Goal: Download file/media

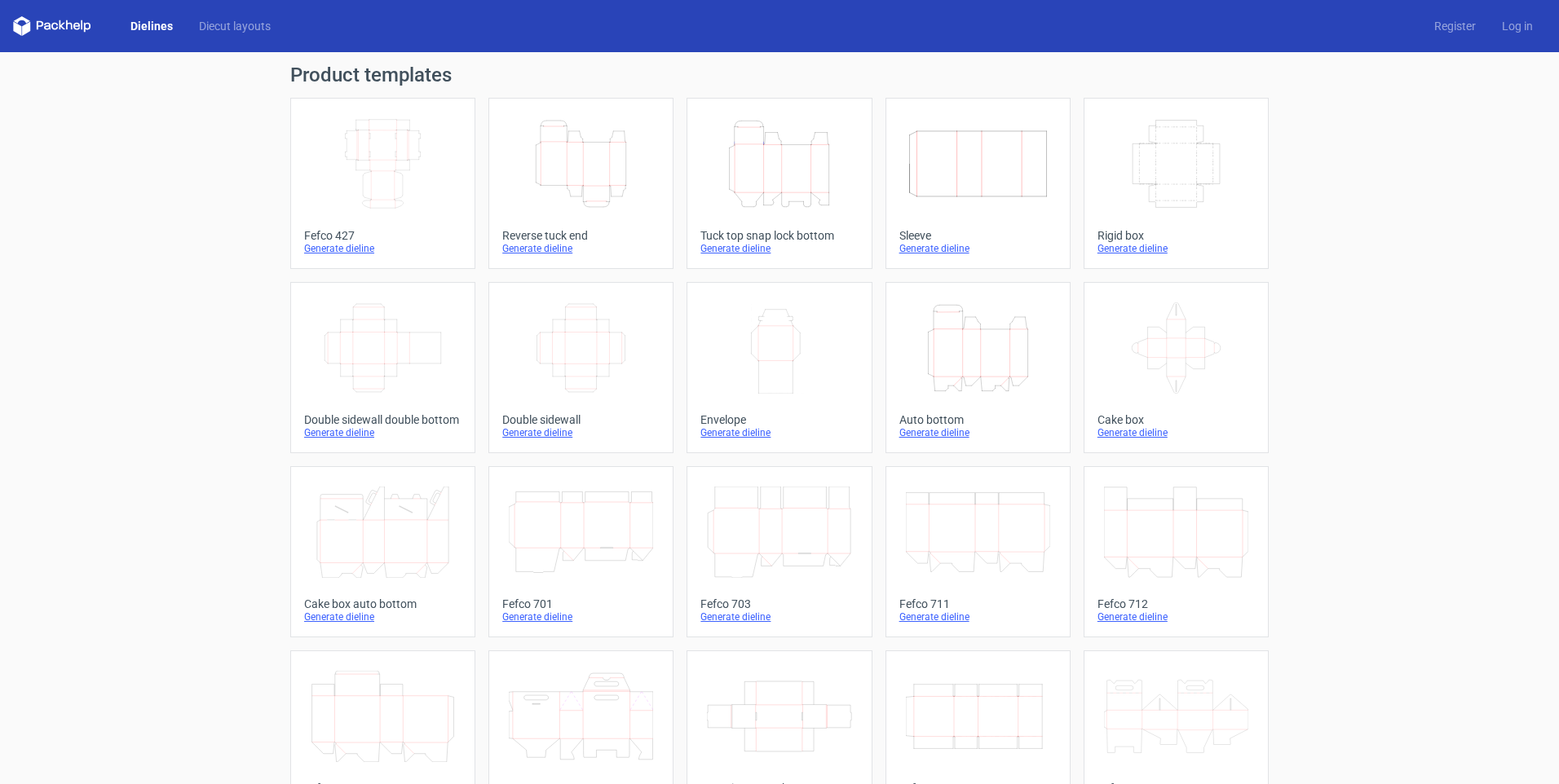
click at [800, 193] on icon "Height Depth Width" at bounding box center [779, 164] width 144 height 91
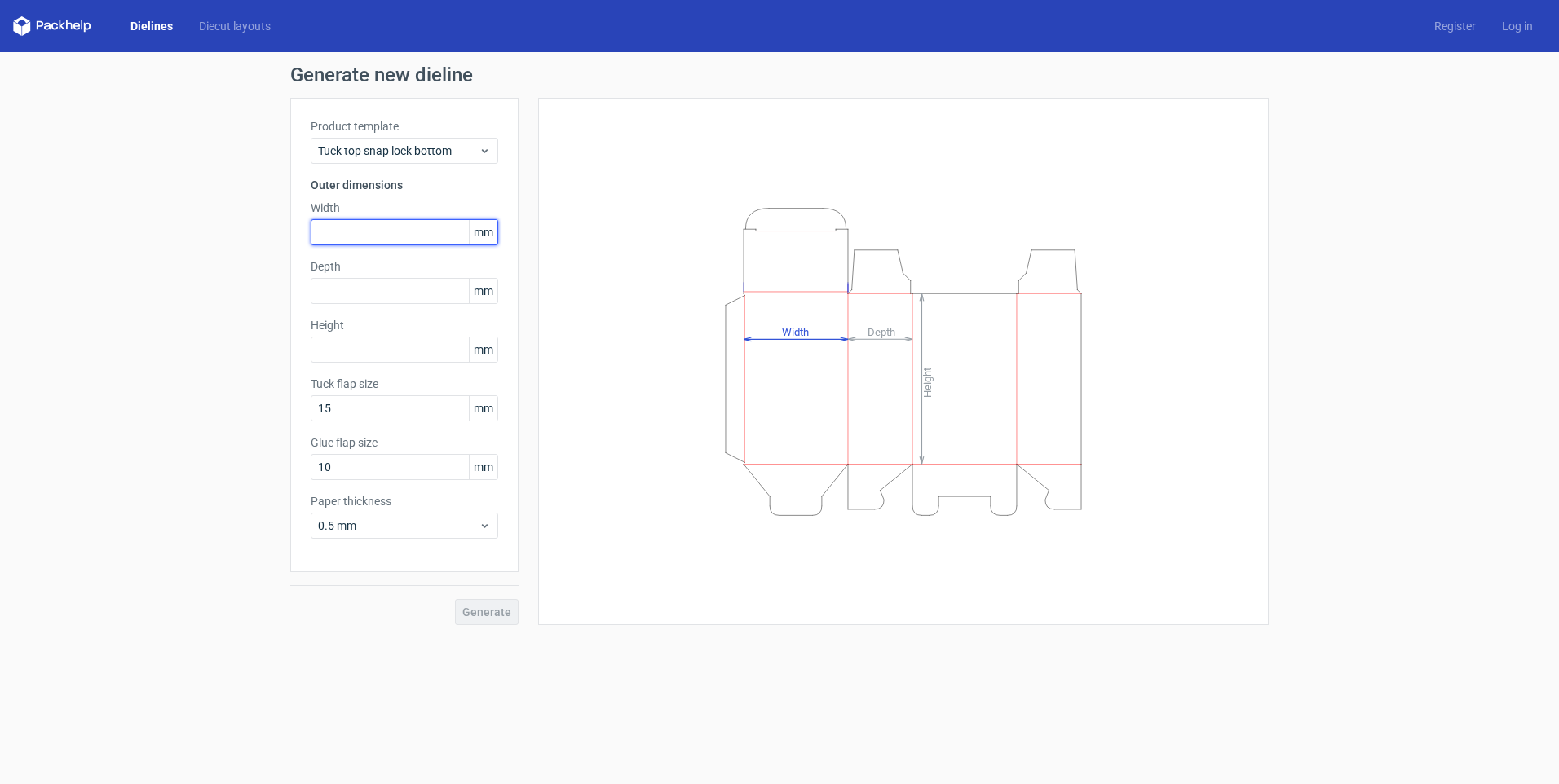
click at [374, 233] on input "text" at bounding box center [404, 233] width 187 height 26
type input "137"
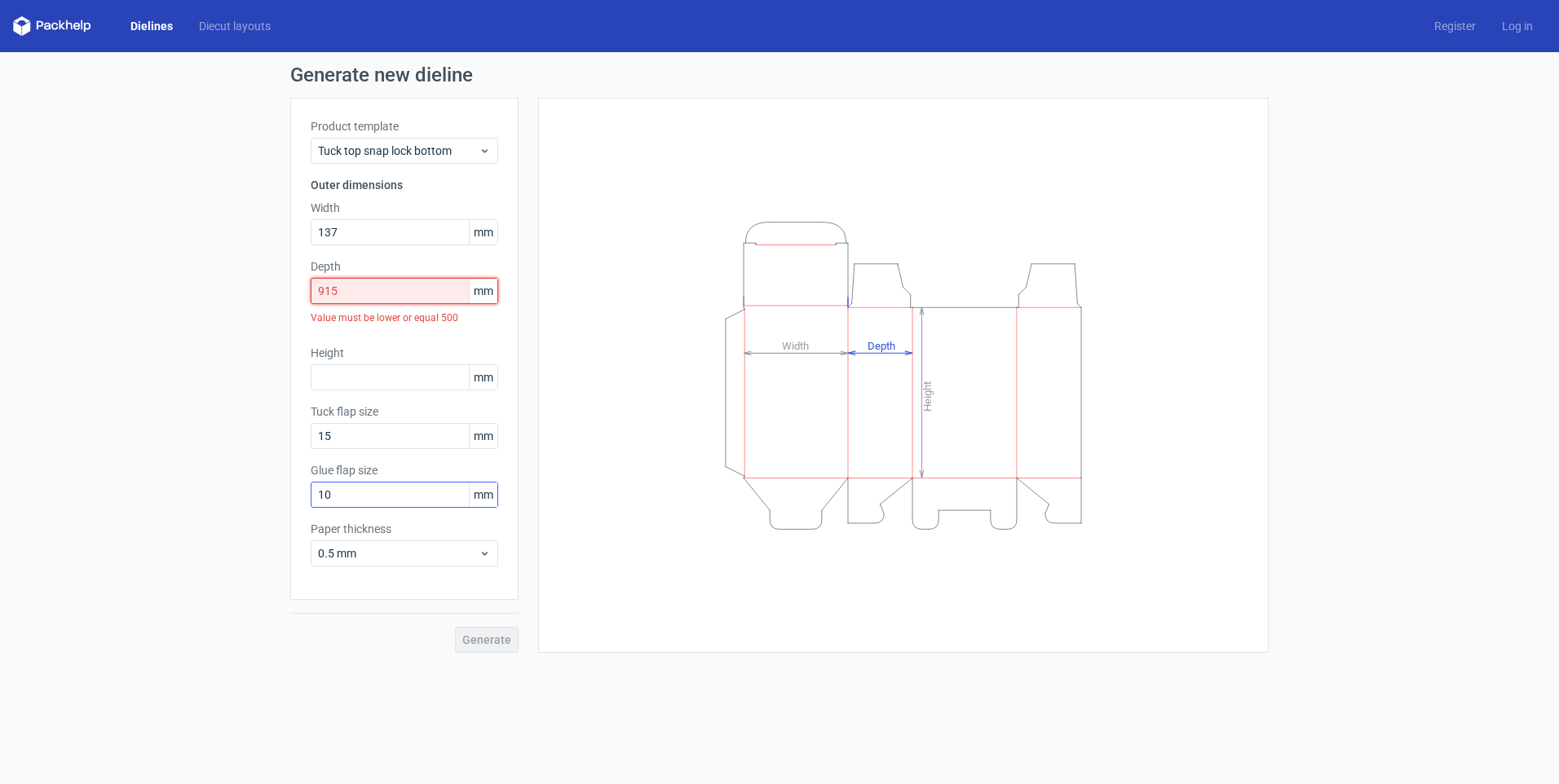
drag, startPoint x: 370, startPoint y: 288, endPoint x: 440, endPoint y: 501, distance: 224.2
click at [282, 315] on div "Generate new dieline Product template Tuck top snap lock bottom Outer dimension…" at bounding box center [779, 359] width 1559 height 613
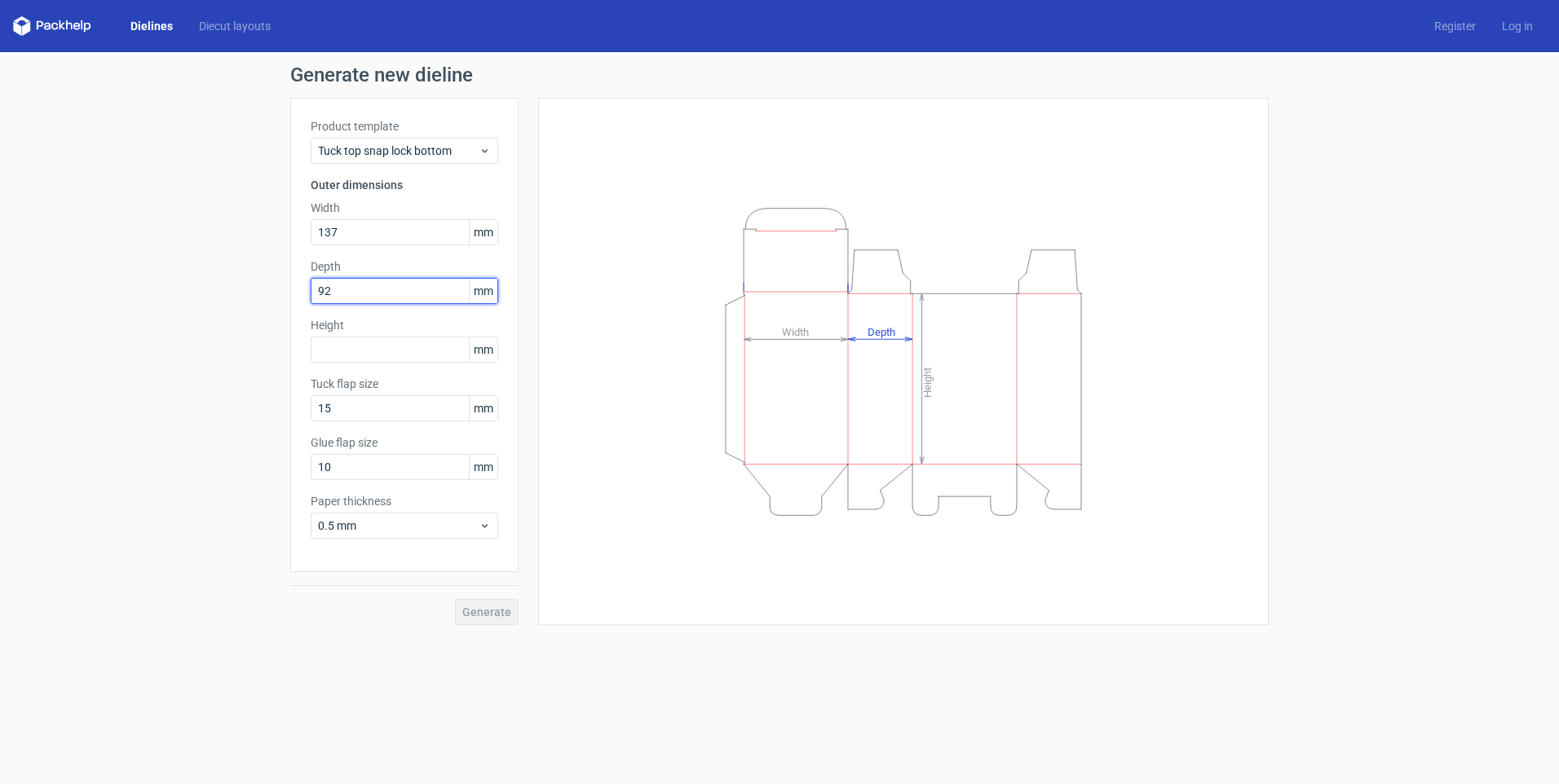
type input "92"
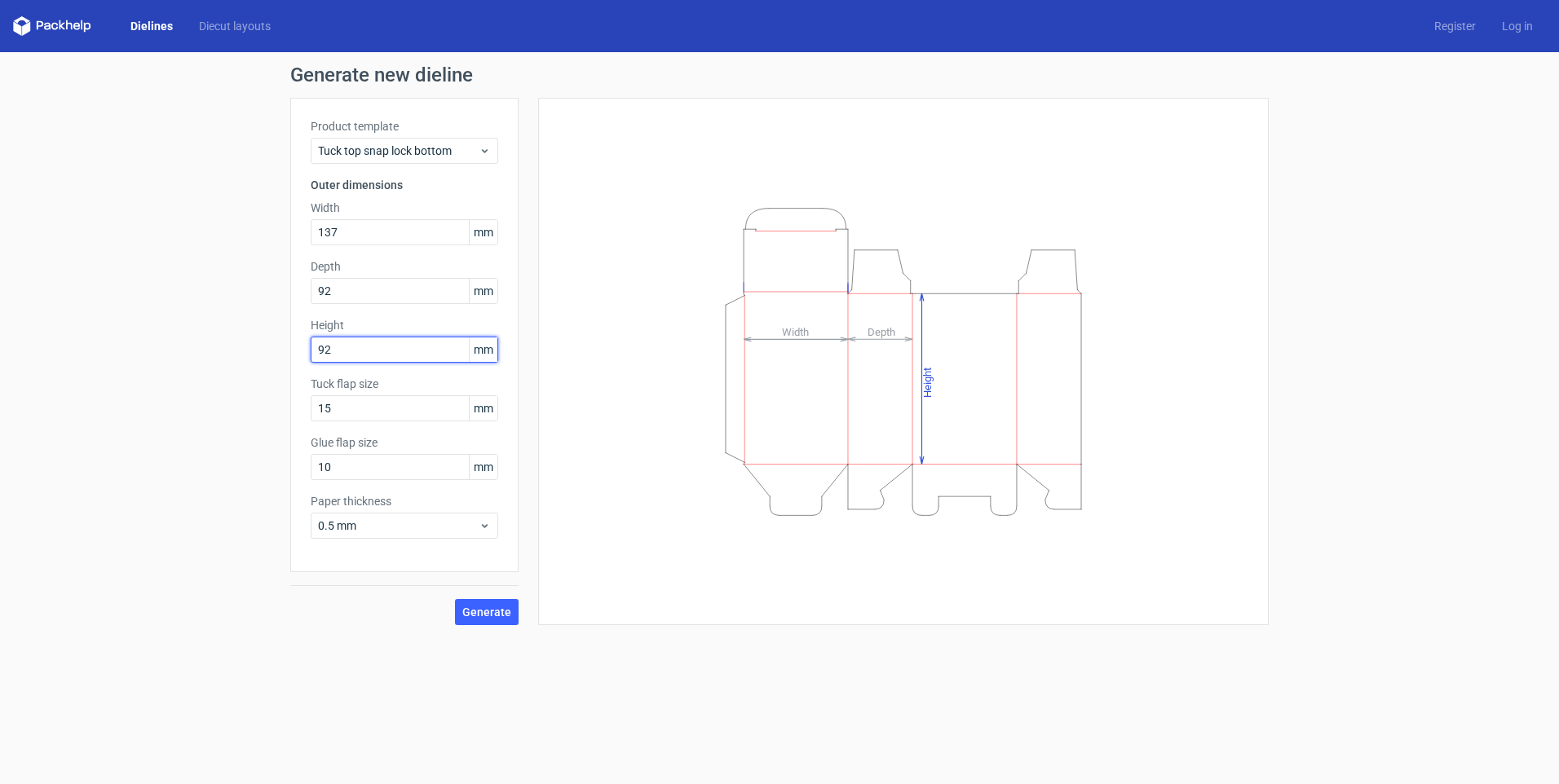
type input "92"
click at [502, 612] on span "Generate" at bounding box center [487, 612] width 49 height 11
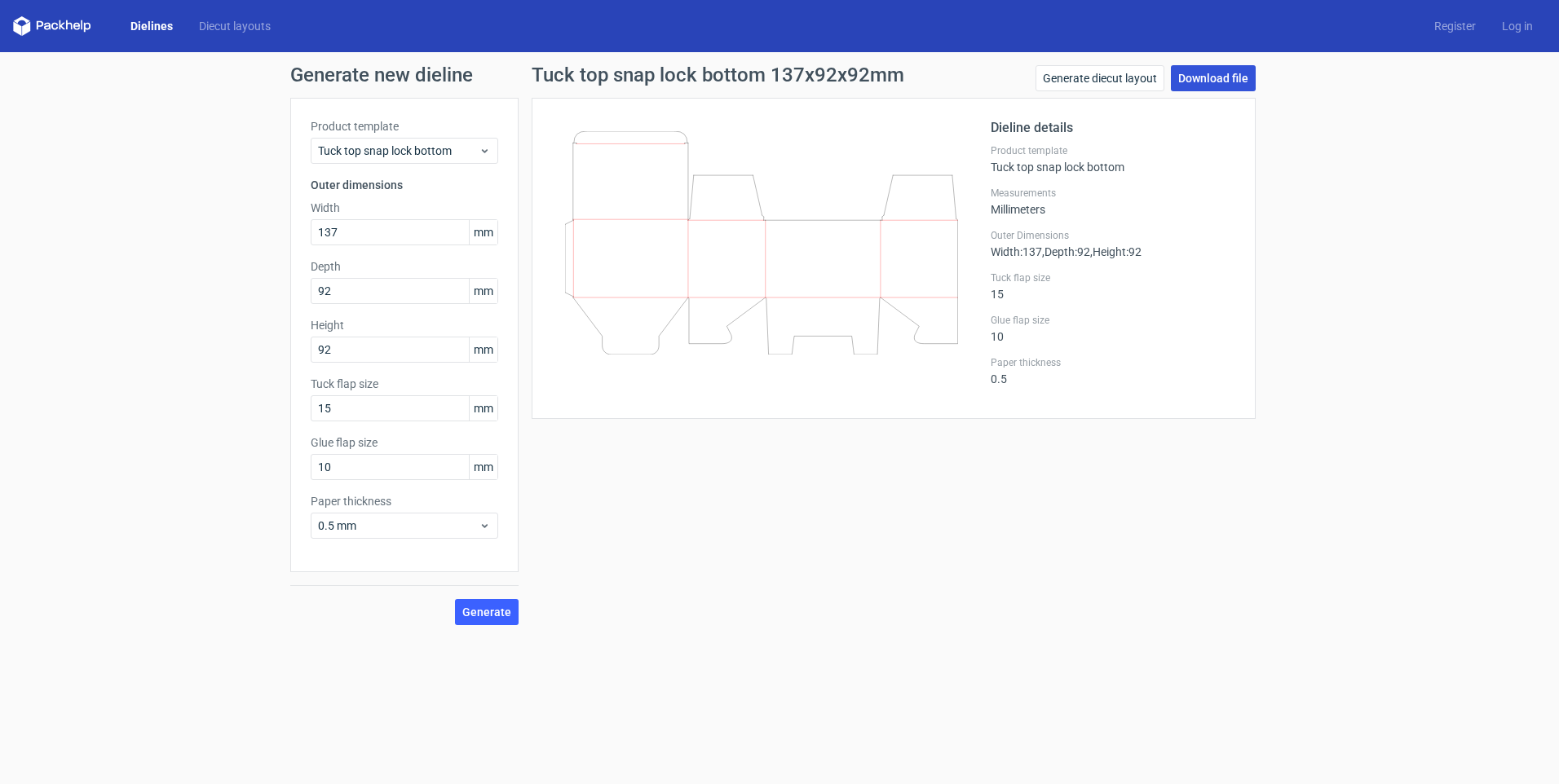
click at [1202, 82] on link "Download file" at bounding box center [1212, 79] width 85 height 26
